Goal: Information Seeking & Learning: Learn about a topic

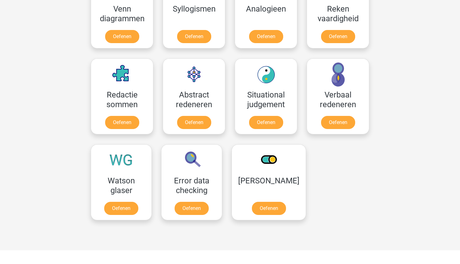
scroll to position [406, 0]
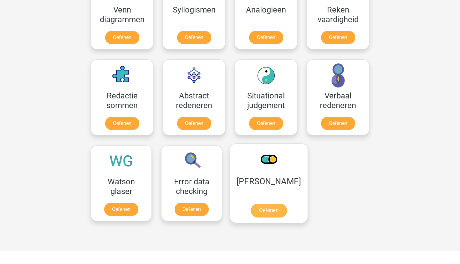
click at [264, 206] on link "Oefenen" at bounding box center [269, 211] width 36 height 14
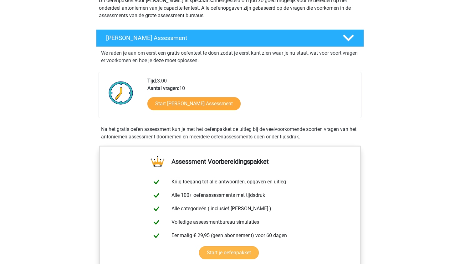
scroll to position [80, 0]
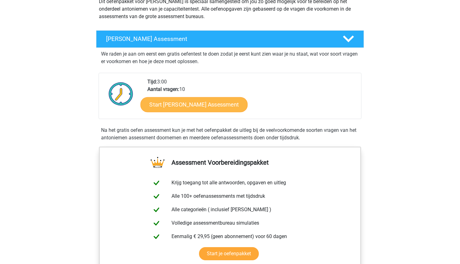
click at [204, 104] on link "Start Antoniemen Gratis Oefen Assessment" at bounding box center [193, 104] width 107 height 15
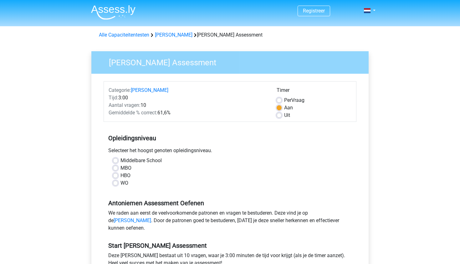
click at [120, 169] on label "MBO" at bounding box center [125, 168] width 11 height 8
click at [118, 169] on input "MBO" at bounding box center [115, 167] width 5 height 6
radio input "true"
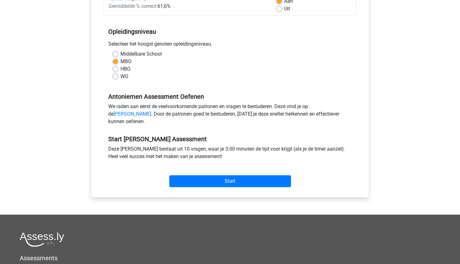
scroll to position [108, 0]
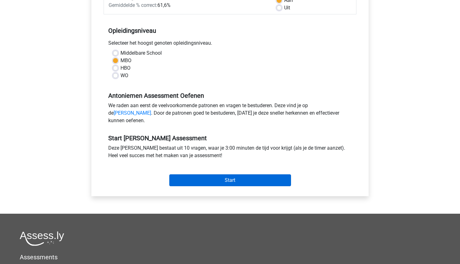
click at [214, 185] on input "Start" at bounding box center [230, 180] width 122 height 12
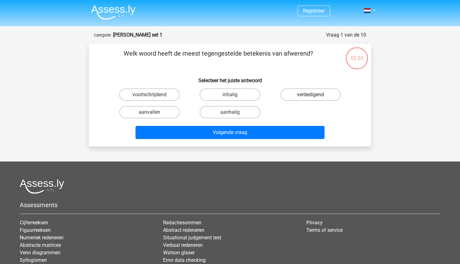
click at [291, 98] on label "verdedigend" at bounding box center [310, 94] width 60 height 13
click at [310, 98] on input "verdedigend" at bounding box center [312, 97] width 4 height 4
radio input "true"
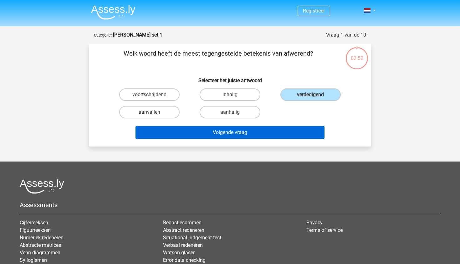
click at [234, 132] on button "Volgende vraag" at bounding box center [229, 132] width 189 height 13
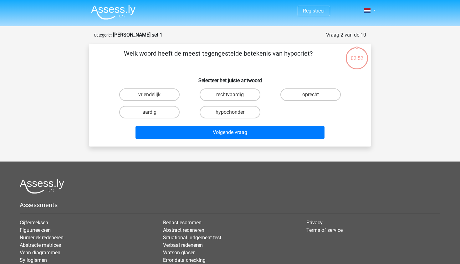
scroll to position [31, 0]
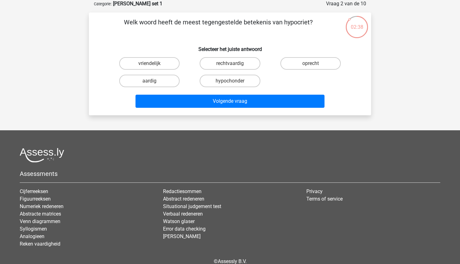
click at [231, 63] on input "rechtvaardig" at bounding box center [232, 65] width 4 height 4
radio input "true"
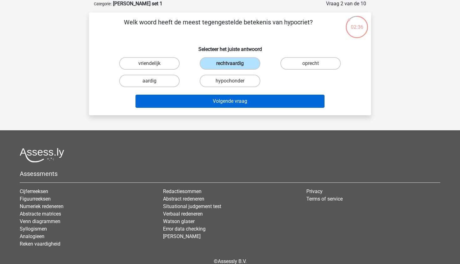
click at [228, 100] on button "Volgende vraag" at bounding box center [229, 101] width 189 height 13
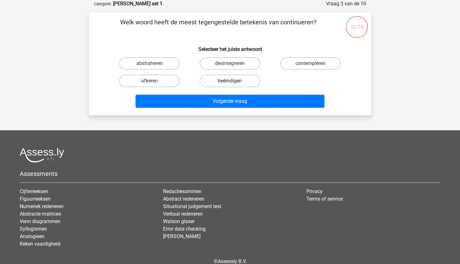
click at [226, 83] on label "beëindigen" at bounding box center [229, 81] width 60 height 13
click at [230, 83] on input "beëindigen" at bounding box center [232, 83] width 4 height 4
radio input "true"
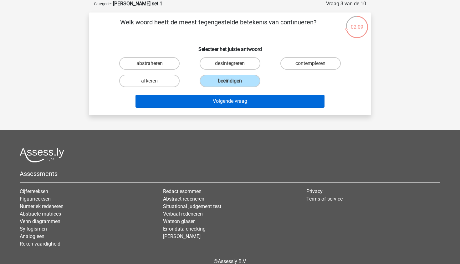
click at [228, 101] on button "Volgende vraag" at bounding box center [229, 101] width 189 height 13
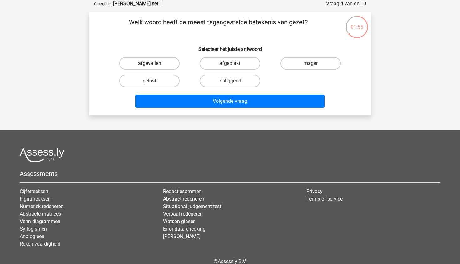
click at [153, 60] on label "afgevallen" at bounding box center [149, 63] width 60 height 13
click at [153, 63] on input "afgevallen" at bounding box center [151, 65] width 4 height 4
radio input "true"
click at [296, 64] on label "mager" at bounding box center [310, 63] width 60 height 13
click at [310, 64] on input "mager" at bounding box center [312, 65] width 4 height 4
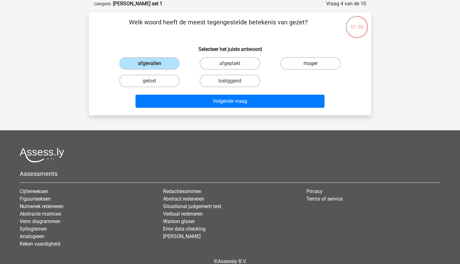
radio input "true"
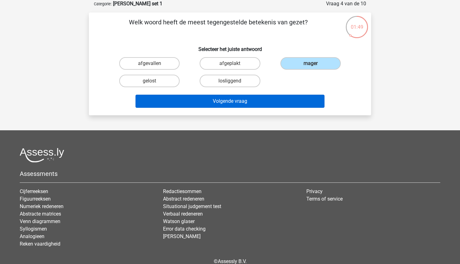
click at [219, 102] on button "Volgende vraag" at bounding box center [229, 101] width 189 height 13
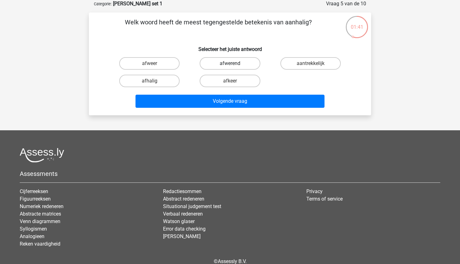
click at [228, 66] on label "afwerend" at bounding box center [229, 63] width 60 height 13
click at [230, 66] on input "afwerend" at bounding box center [232, 65] width 4 height 4
radio input "true"
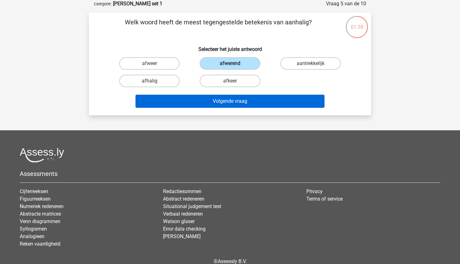
click at [231, 104] on button "Volgende vraag" at bounding box center [229, 101] width 189 height 13
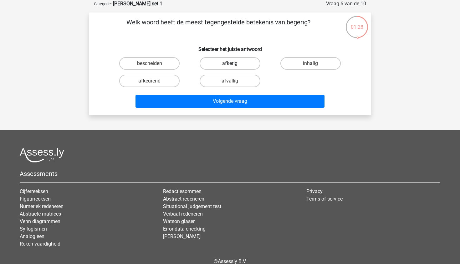
click at [228, 67] on label "afkerig" at bounding box center [229, 63] width 60 height 13
click at [230, 67] on input "afkerig" at bounding box center [232, 65] width 4 height 4
radio input "true"
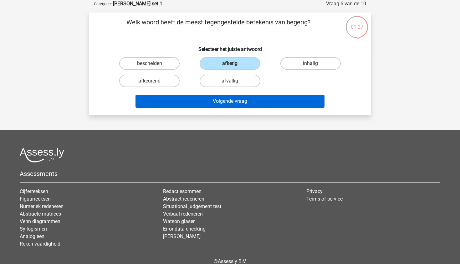
click at [234, 102] on button "Volgende vraag" at bounding box center [229, 101] width 189 height 13
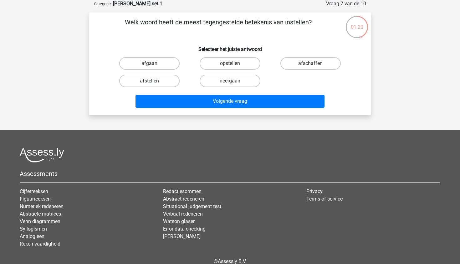
click at [164, 83] on label "afstellen" at bounding box center [149, 81] width 60 height 13
click at [153, 83] on input "afstellen" at bounding box center [151, 83] width 4 height 4
radio input "true"
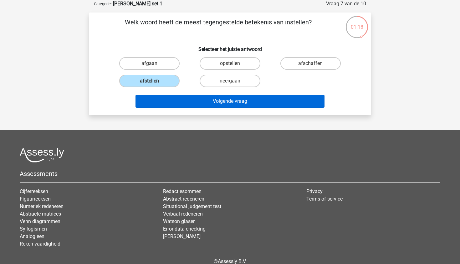
click at [222, 105] on button "Volgende vraag" at bounding box center [229, 101] width 189 height 13
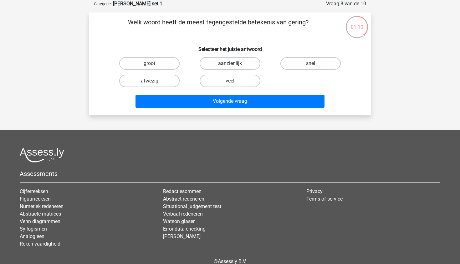
click at [222, 63] on label "aanzienlijk" at bounding box center [229, 63] width 60 height 13
click at [230, 63] on input "aanzienlijk" at bounding box center [232, 65] width 4 height 4
radio input "true"
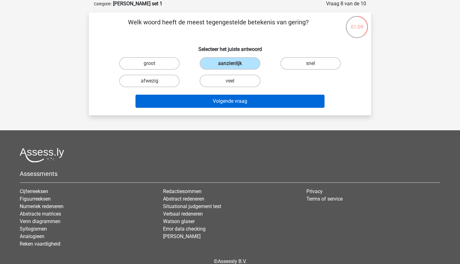
click at [225, 103] on button "Volgende vraag" at bounding box center [229, 101] width 189 height 13
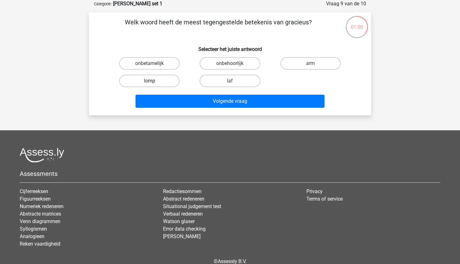
click at [154, 80] on label "lomp" at bounding box center [149, 81] width 60 height 13
click at [153, 81] on input "lomp" at bounding box center [151, 83] width 4 height 4
radio input "true"
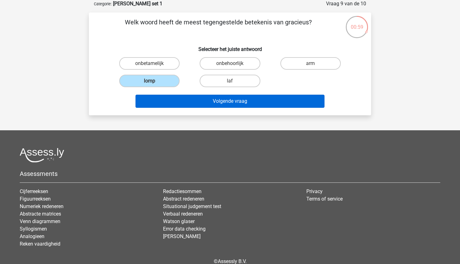
click at [217, 104] on button "Volgende vraag" at bounding box center [229, 101] width 189 height 13
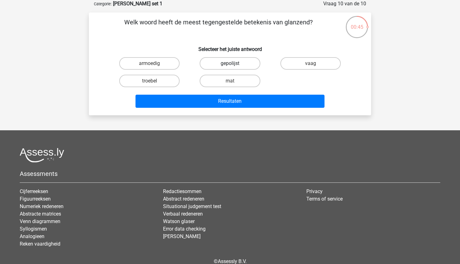
click at [222, 63] on label "gepolijst" at bounding box center [229, 63] width 60 height 13
click at [230, 63] on input "gepolijst" at bounding box center [232, 65] width 4 height 4
radio input "true"
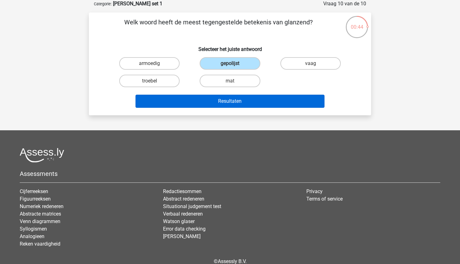
click at [227, 99] on button "Resultaten" at bounding box center [229, 101] width 189 height 13
